Goal: Information Seeking & Learning: Learn about a topic

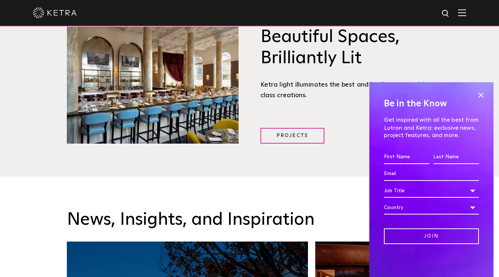
scroll to position [1153, 0]
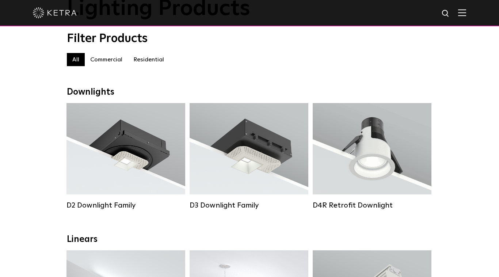
scroll to position [56, 0]
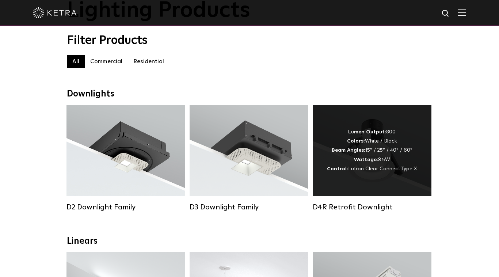
click at [369, 148] on div "Lumen Output: 800 Colors: White / Black Beam Angles: 15° / 25° / 40° / 60° Watt…" at bounding box center [372, 150] width 90 height 46
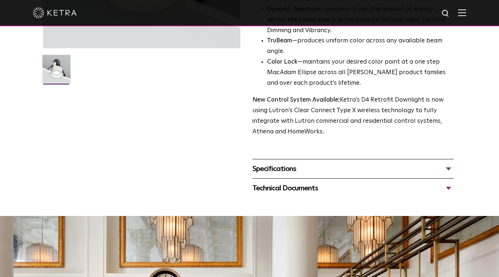
scroll to position [209, 0]
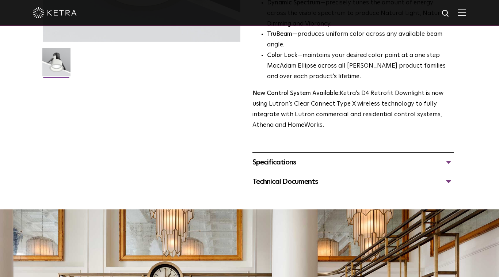
click at [321, 187] on div "Technical Documents" at bounding box center [352, 182] width 201 height 12
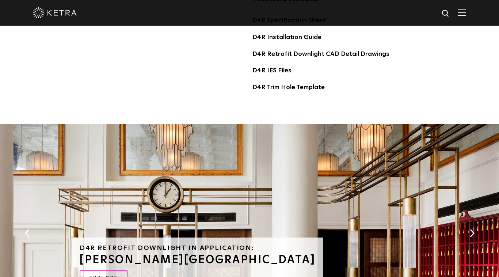
scroll to position [0, 0]
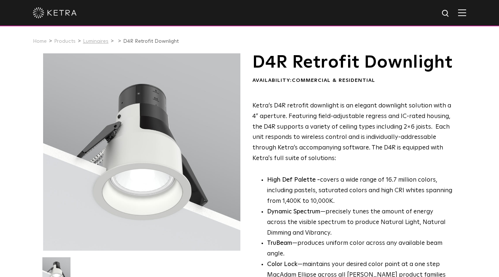
click at [96, 40] on link "Luminaires" at bounding box center [96, 41] width 26 height 5
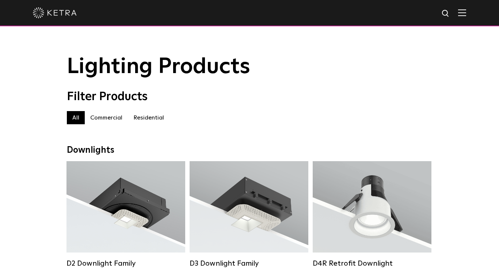
click at [143, 123] on label "Residential" at bounding box center [149, 117] width 42 height 13
click at [122, 119] on label "Commercial" at bounding box center [106, 117] width 43 height 13
click at [137, 119] on label "Residential" at bounding box center [149, 117] width 42 height 13
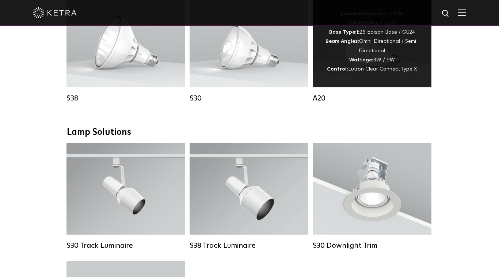
scroll to position [466, 0]
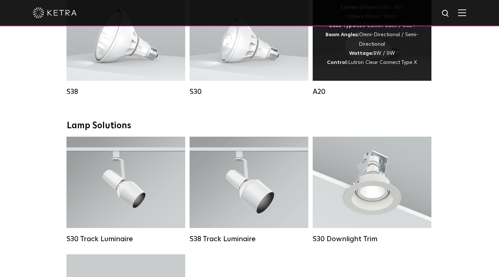
click at [363, 67] on div "Lumen Output: 600 / 800 Colors: White / Black Base Type: E26 Edison Base / GU24…" at bounding box center [371, 35] width 97 height 64
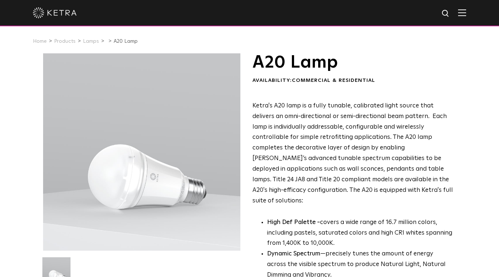
scroll to position [8, 0]
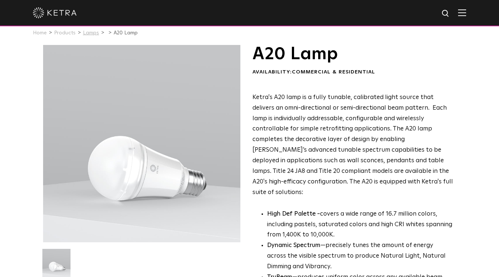
click at [90, 31] on link "Lamps" at bounding box center [91, 32] width 16 height 5
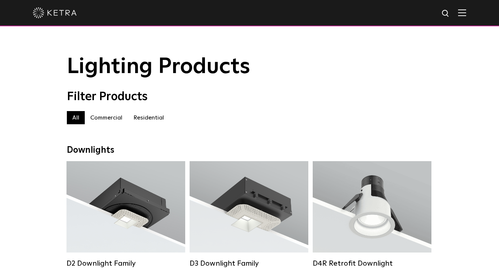
scroll to position [85, 0]
